Goal: Book appointment/travel/reservation

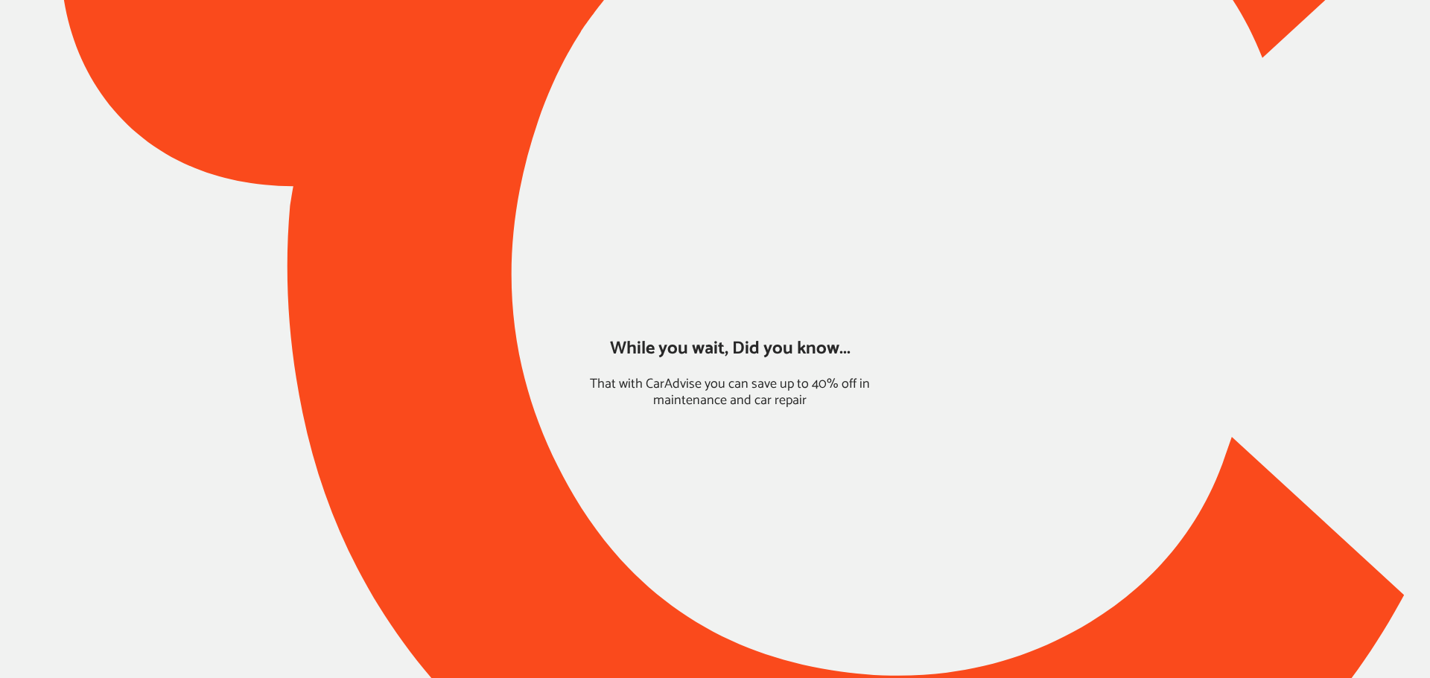
type input "*****"
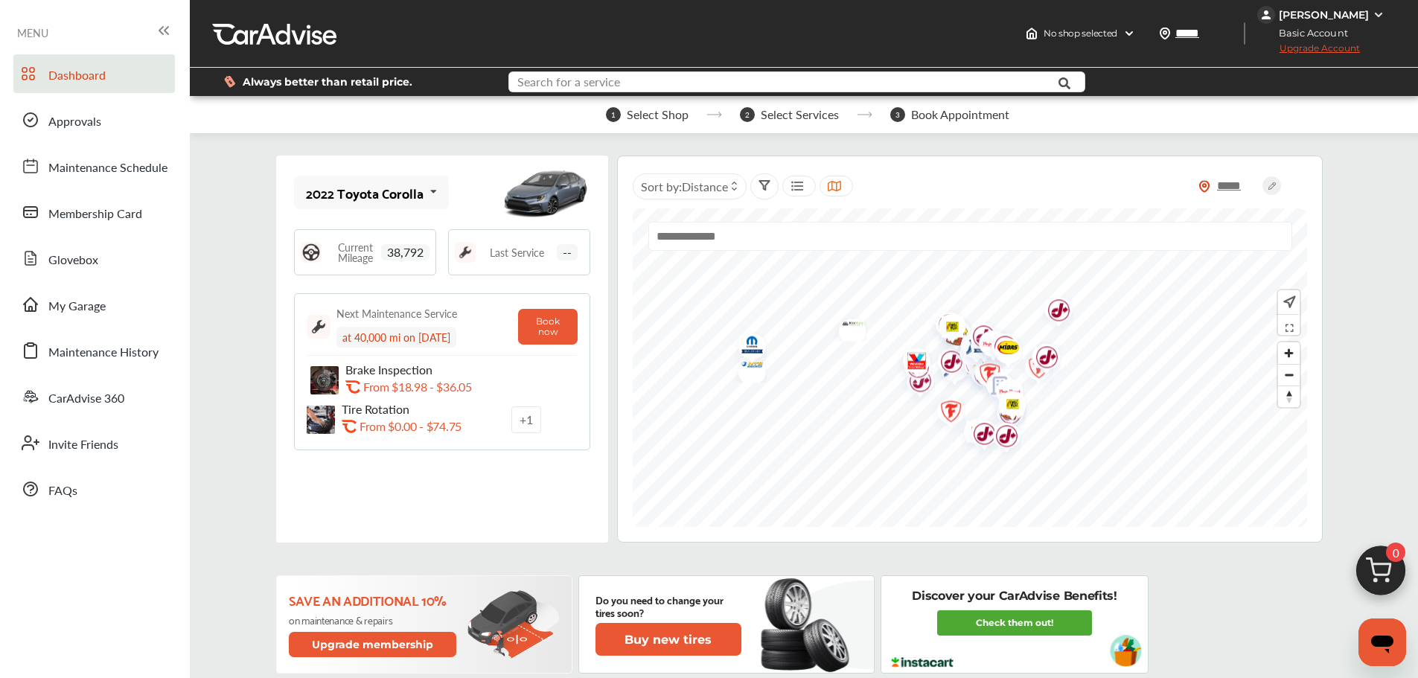
click at [654, 80] on input "text" at bounding box center [773, 83] width 526 height 23
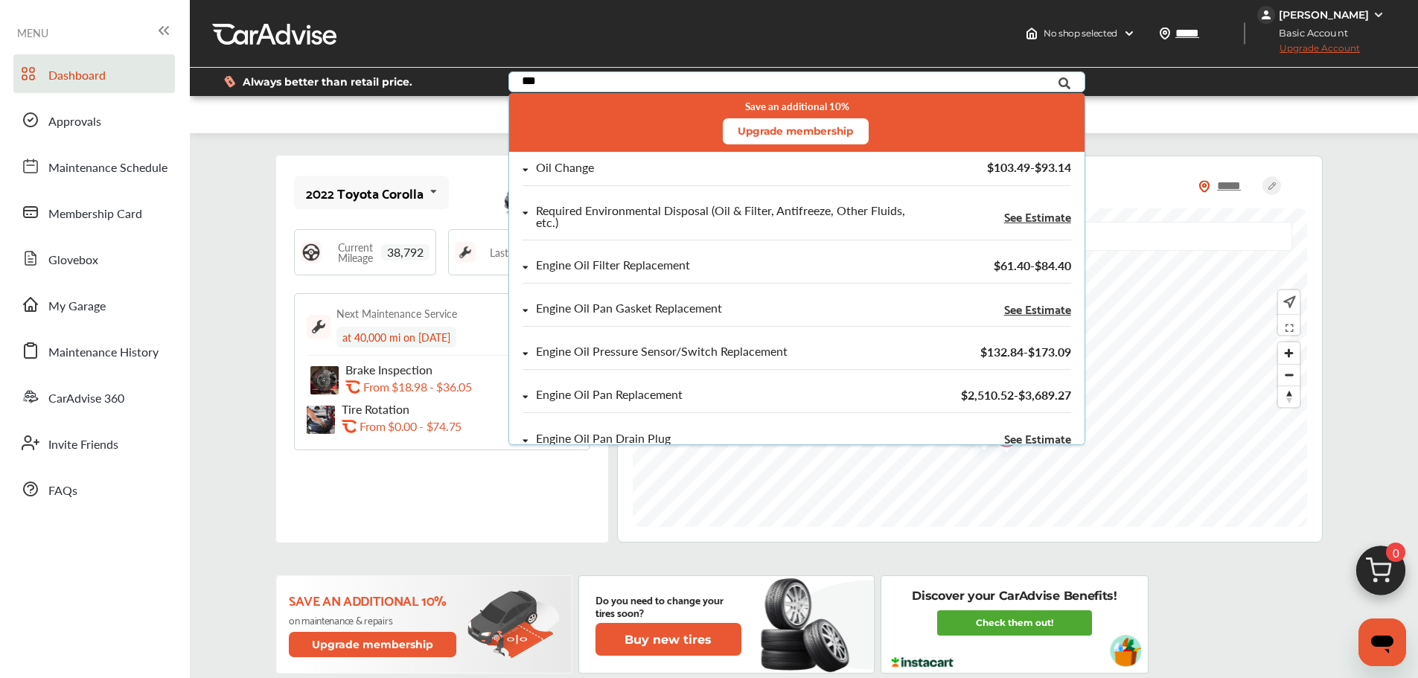
type input "***"
click at [659, 160] on div "Oil Change $103.49 - $93.14" at bounding box center [797, 173] width 576 height 43
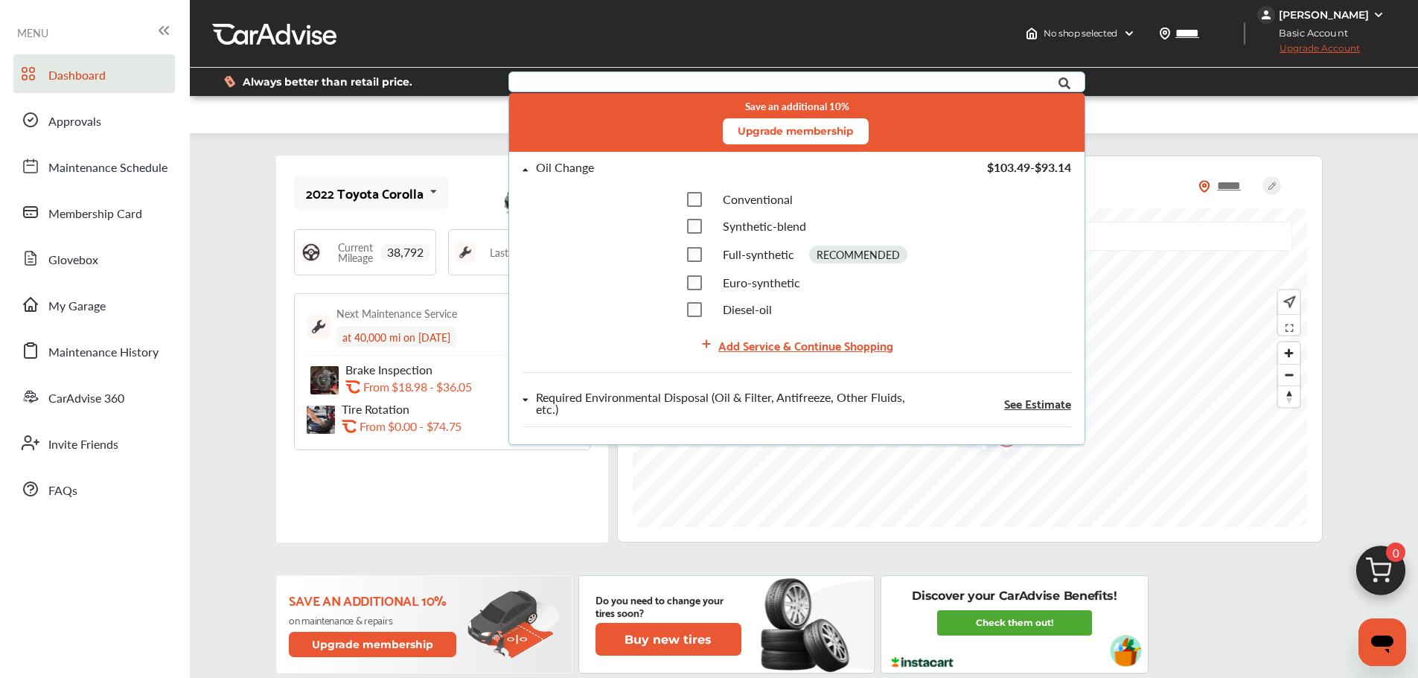
click at [723, 348] on div "Add Service & Continue Shopping" at bounding box center [806, 345] width 175 height 20
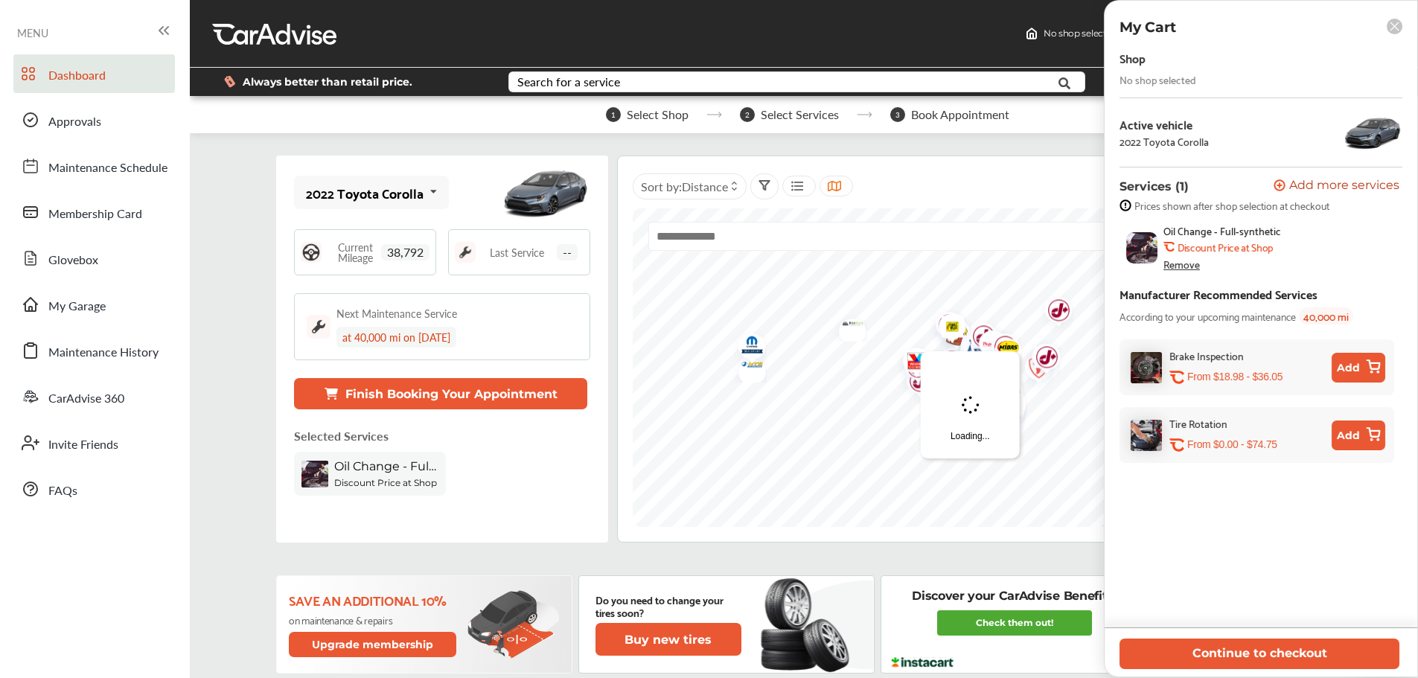
click at [1181, 651] on button "Continue to checkout" at bounding box center [1260, 654] width 280 height 31
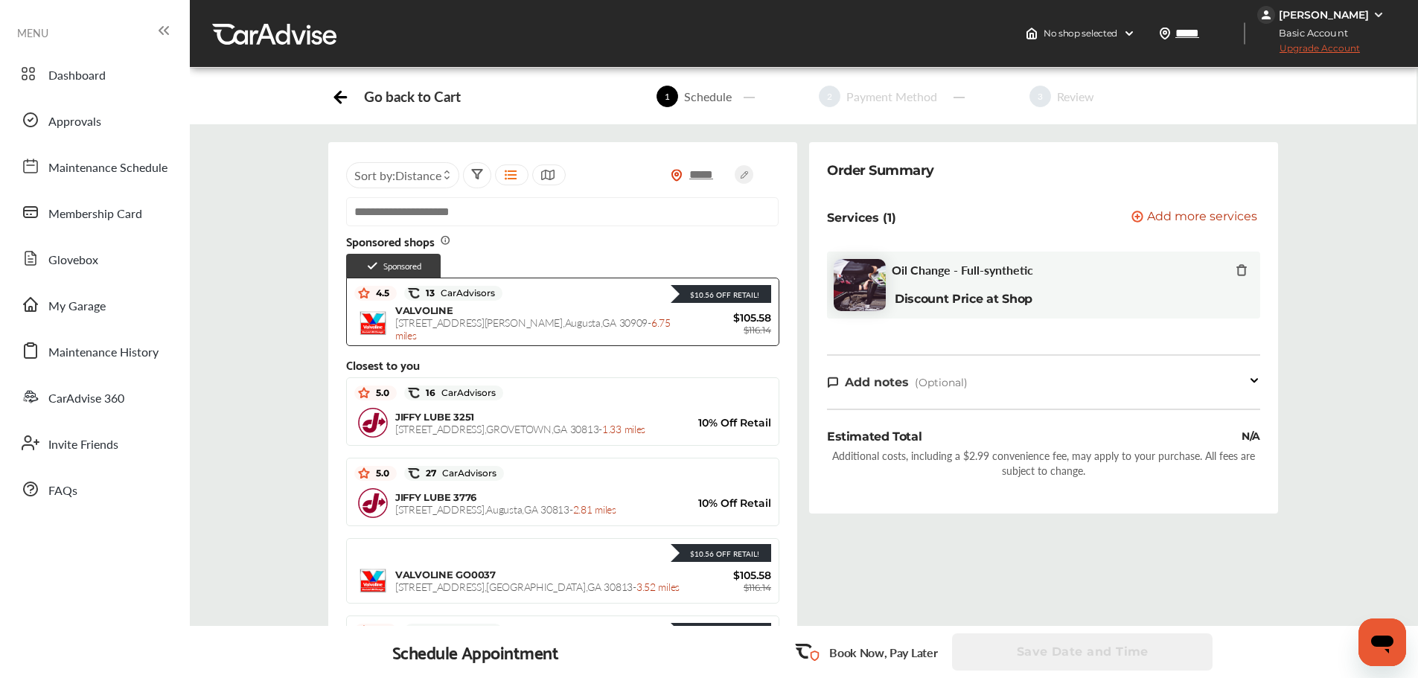
click at [526, 586] on span "[STREET_ADDRESS] - 3.52 miles" at bounding box center [537, 586] width 284 height 15
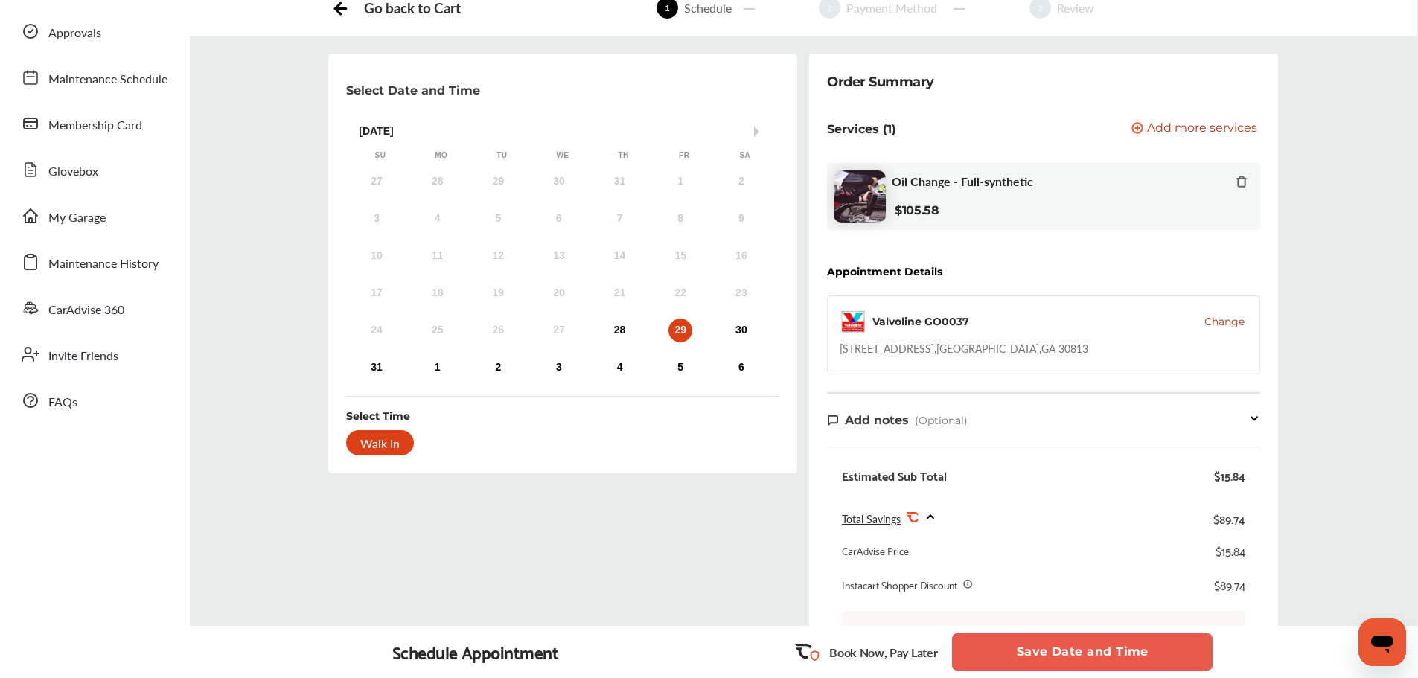
scroll to position [109, 0]
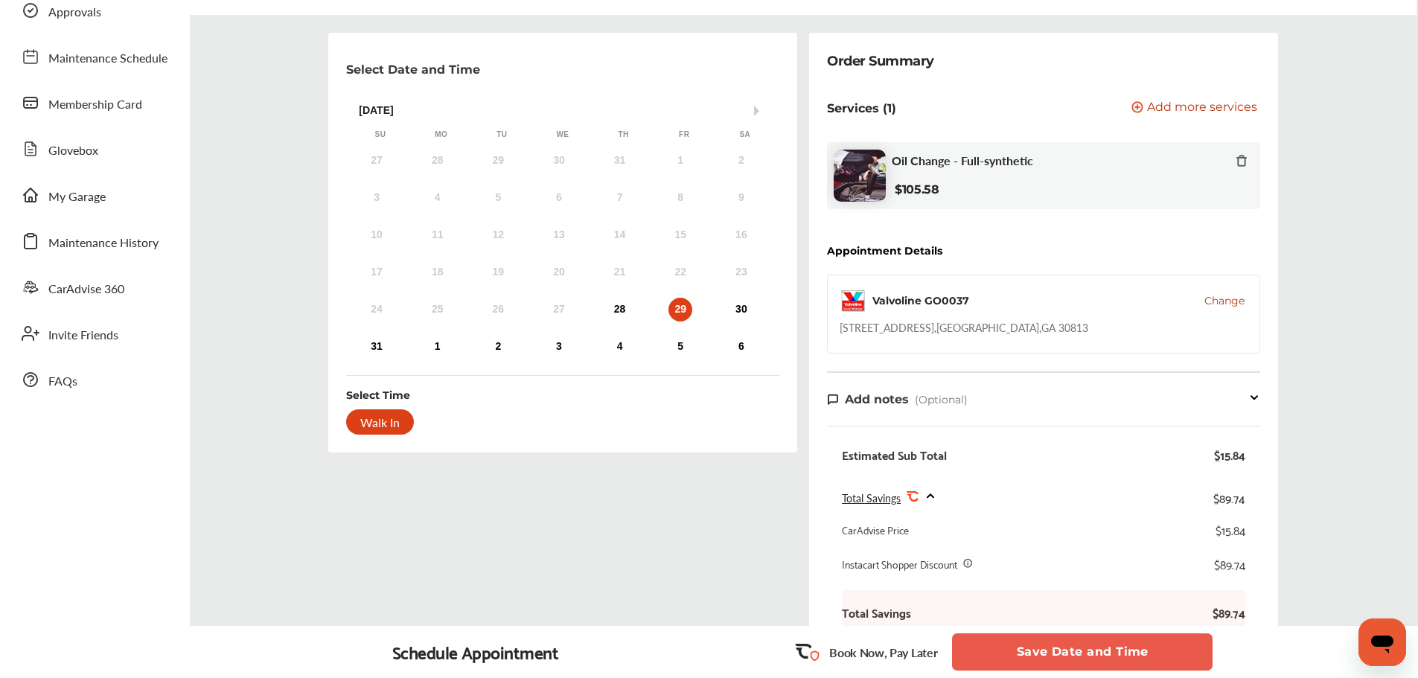
click at [623, 313] on div "28" at bounding box center [620, 310] width 24 height 24
click at [1107, 630] on div "Schedule Appointment Book Now, Pay Later Save Date and Time" at bounding box center [804, 652] width 1229 height 52
click at [1103, 663] on button "Save Date and Time" at bounding box center [1082, 652] width 261 height 37
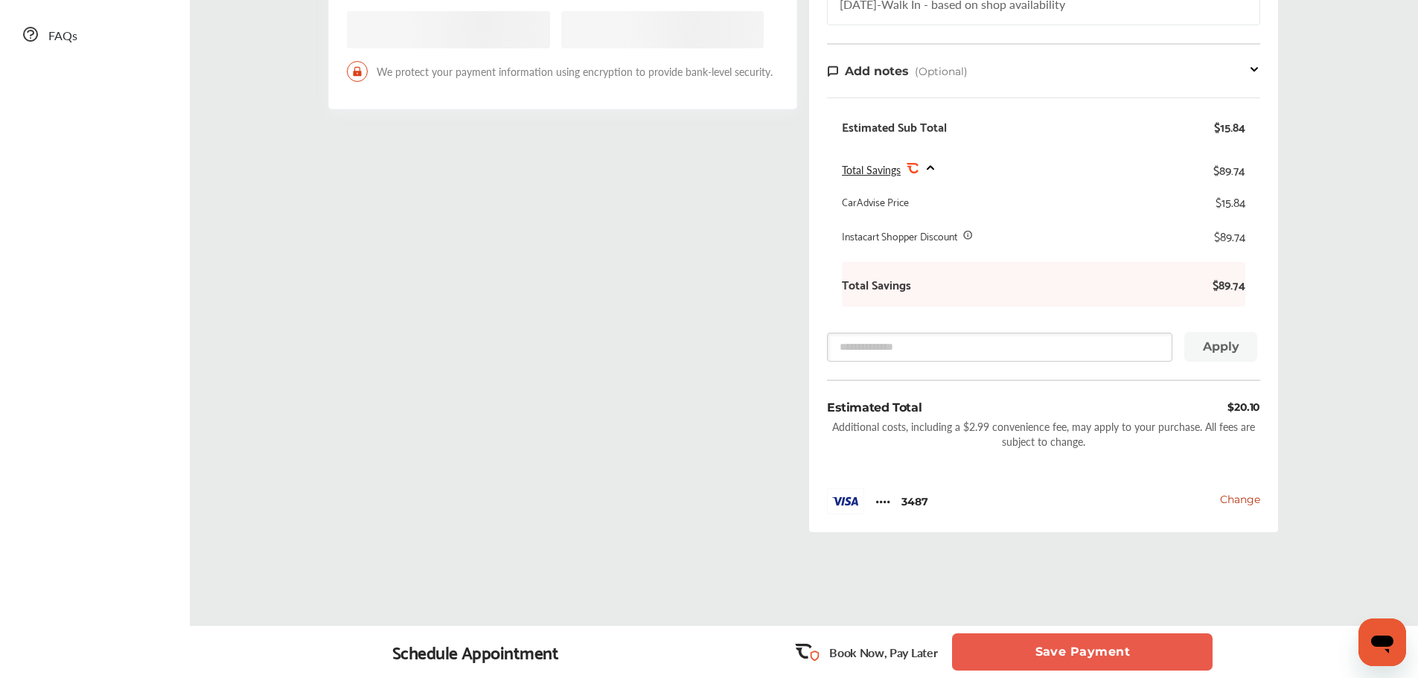
scroll to position [495, 0]
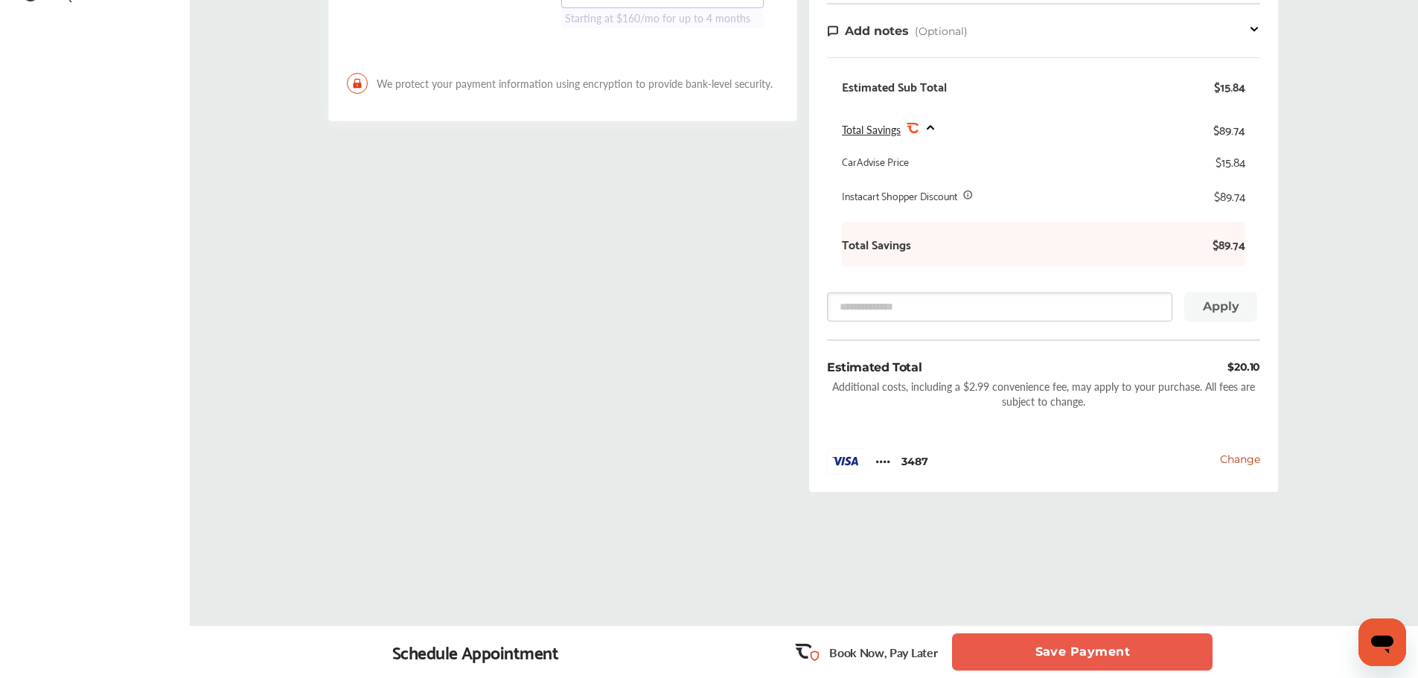
click at [1057, 649] on button "Save Payment" at bounding box center [1082, 652] width 261 height 37
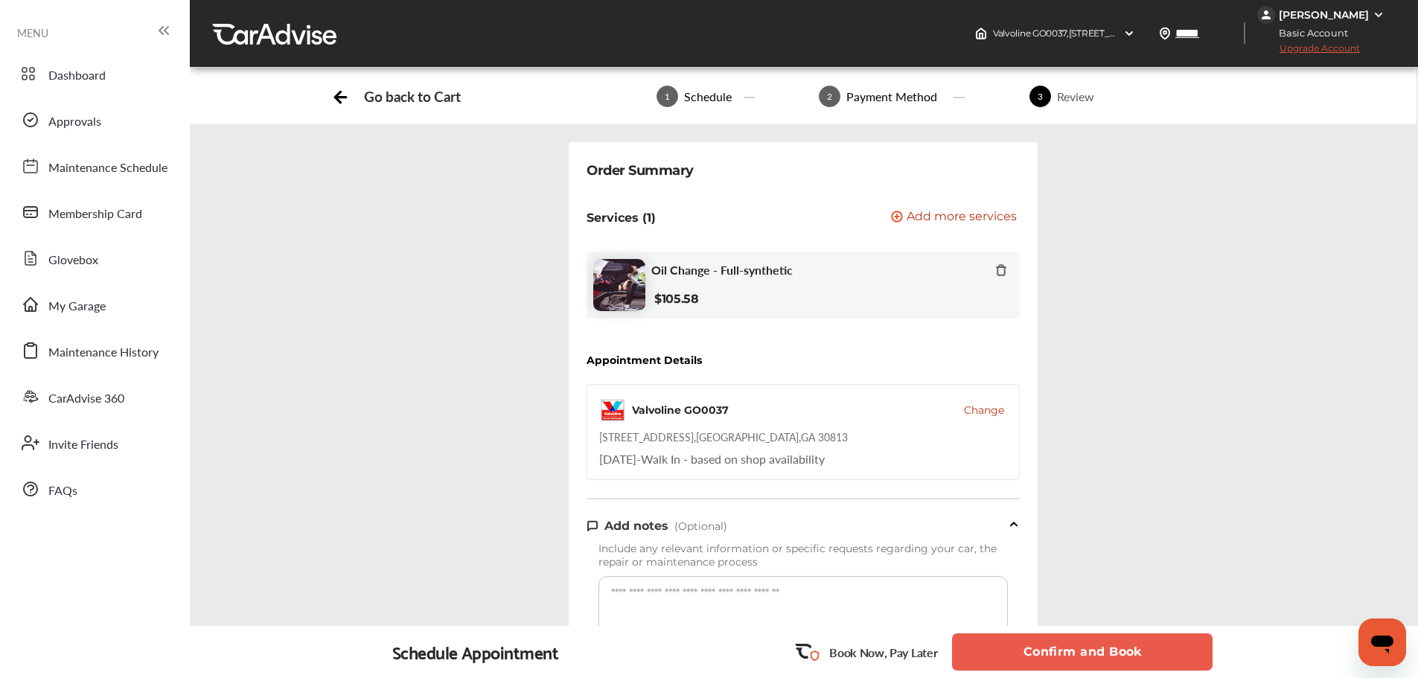
click at [1045, 655] on button "Confirm and Book" at bounding box center [1082, 652] width 261 height 37
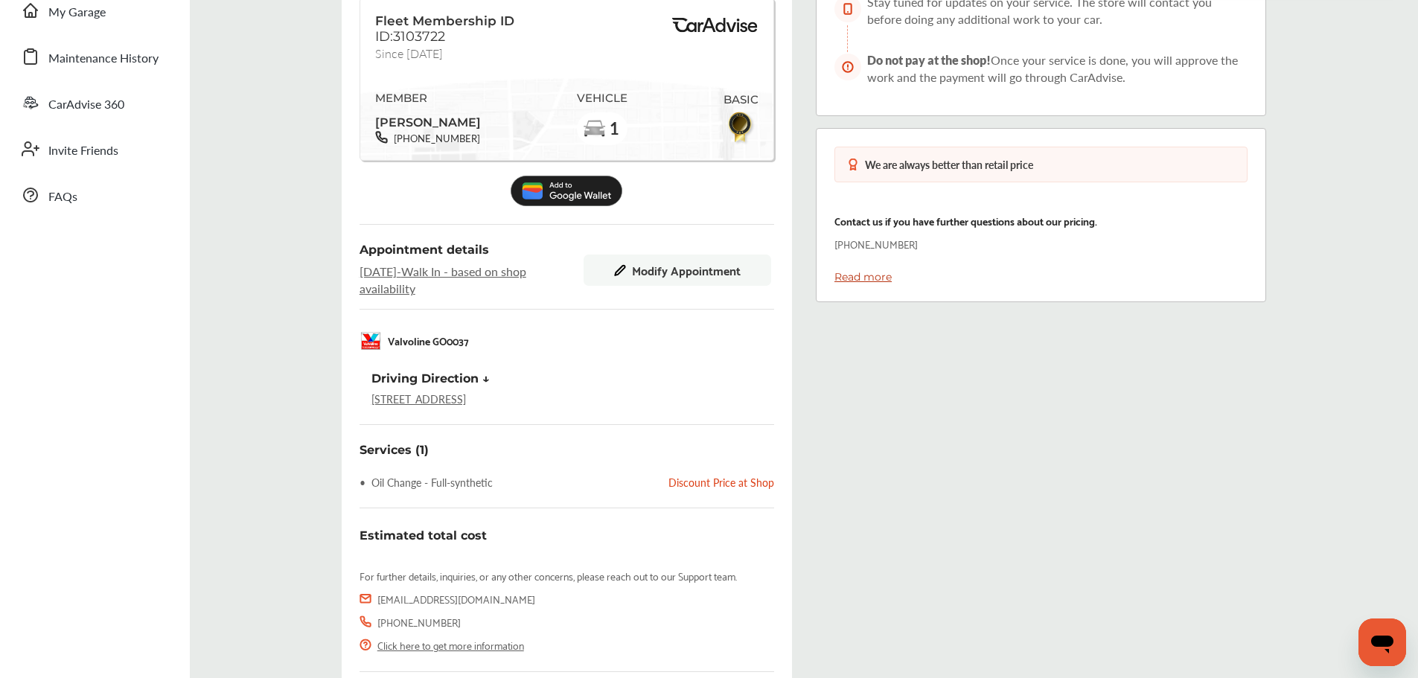
scroll to position [369, 0]
